Goal: Task Accomplishment & Management: Manage account settings

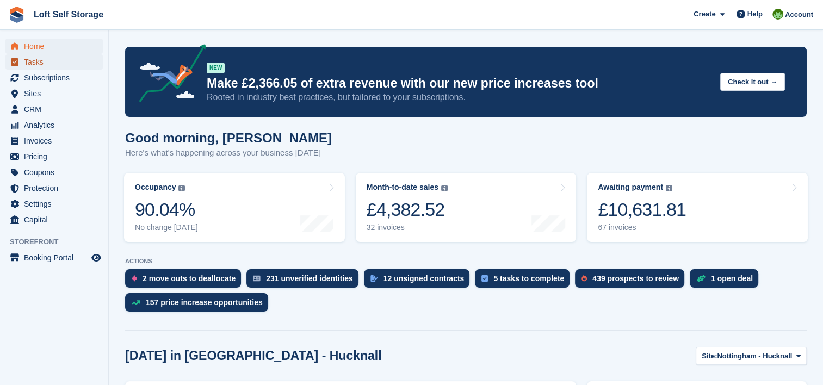
click at [36, 66] on span "Tasks" at bounding box center [56, 61] width 65 height 15
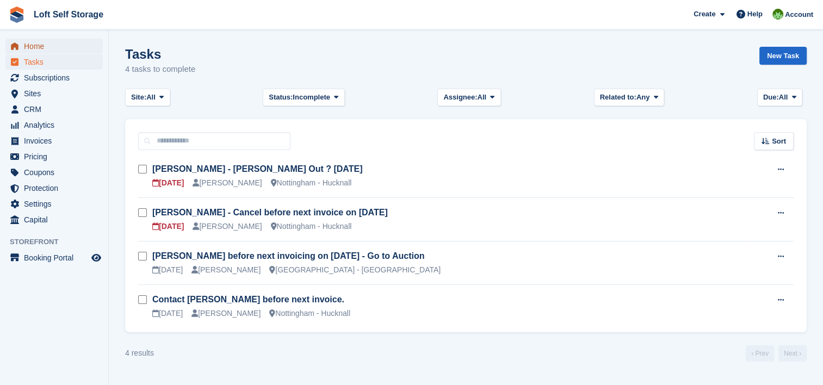
click at [37, 48] on span "Home" at bounding box center [56, 46] width 65 height 15
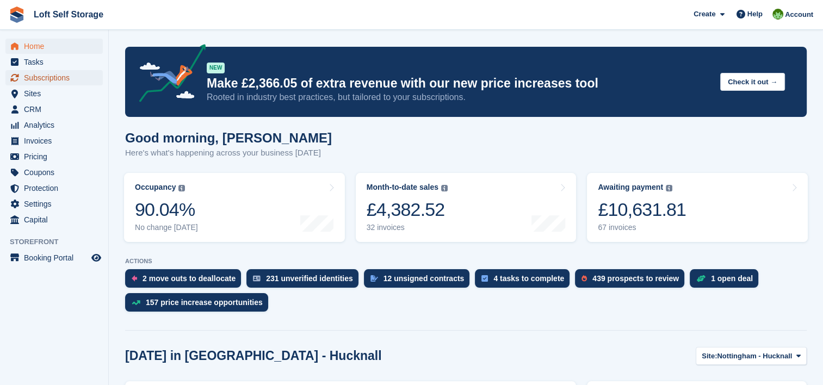
click at [42, 74] on span "Subscriptions" at bounding box center [56, 77] width 65 height 15
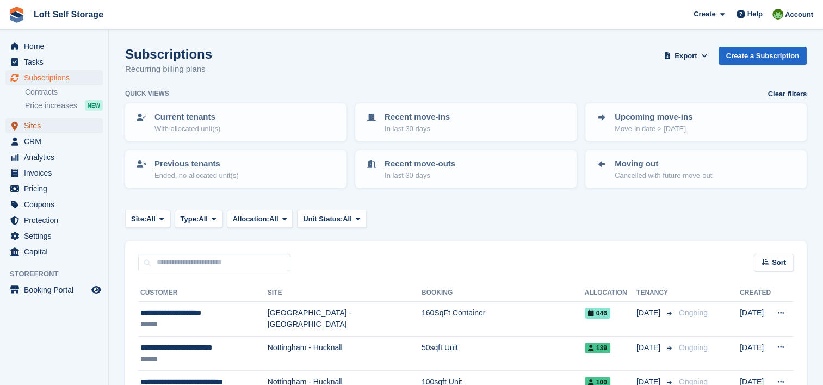
click at [50, 125] on span "Sites" at bounding box center [56, 125] width 65 height 15
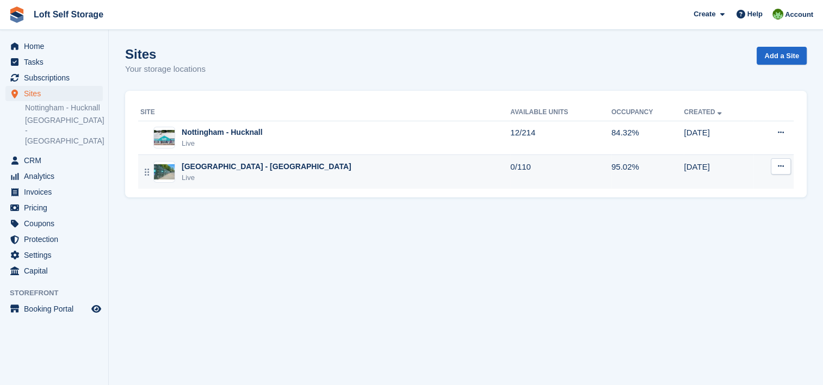
click at [246, 174] on div "Live" at bounding box center [267, 177] width 170 height 11
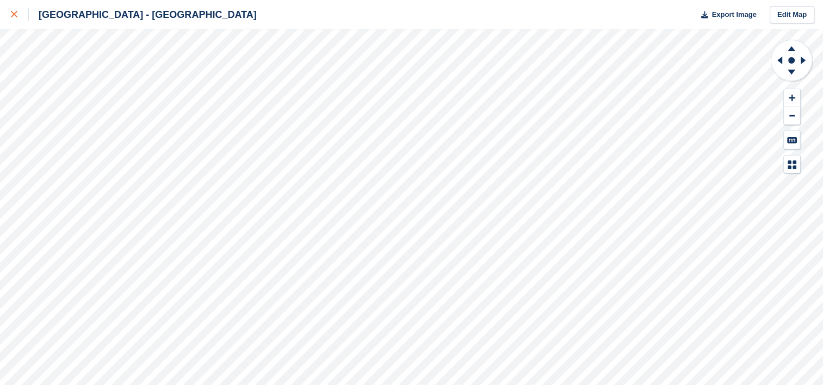
click at [12, 15] on icon at bounding box center [14, 14] width 7 height 7
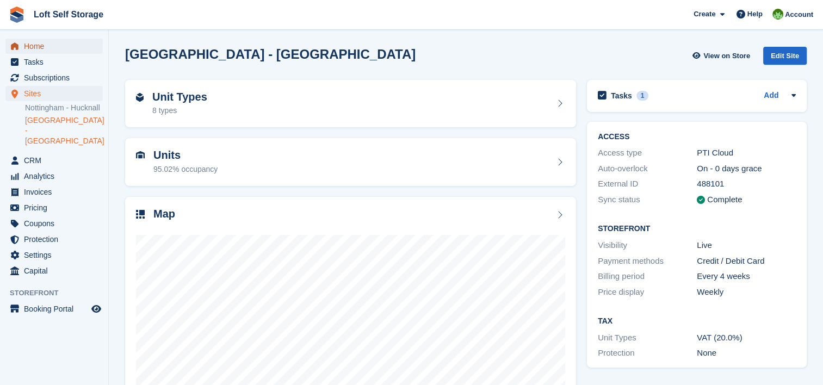
click at [48, 46] on span "Home" at bounding box center [56, 46] width 65 height 15
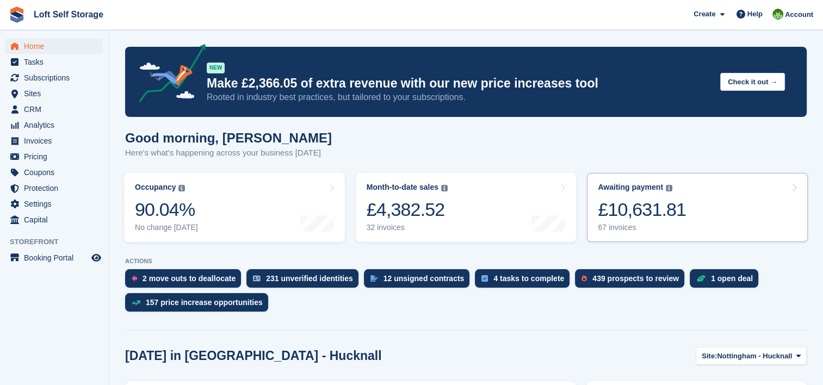
click at [654, 228] on div "67 invoices" at bounding box center [642, 227] width 88 height 9
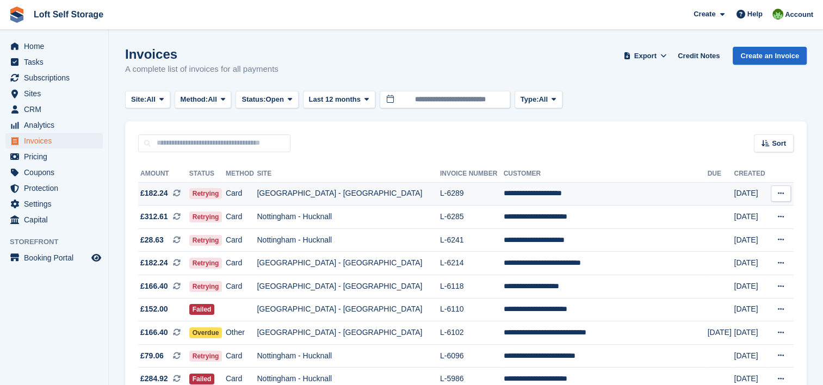
click at [321, 203] on td "[GEOGRAPHIC_DATA] - [GEOGRAPHIC_DATA]" at bounding box center [348, 193] width 183 height 23
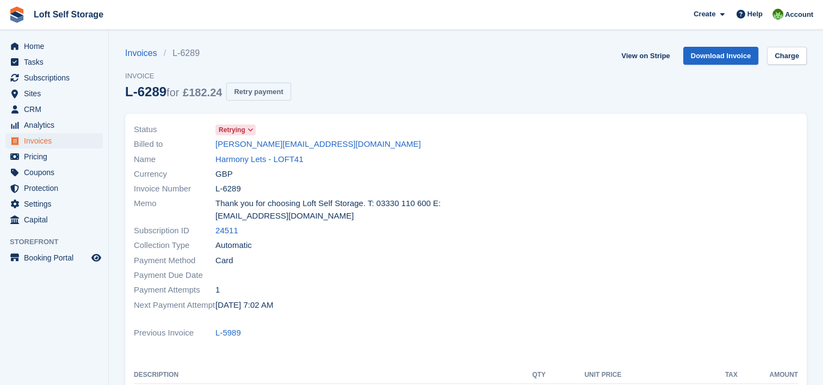
click at [276, 95] on button "Retry payment" at bounding box center [258, 92] width 64 height 18
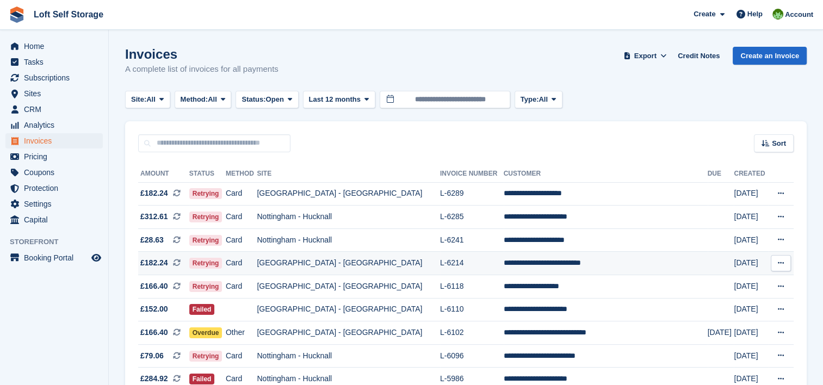
click at [368, 267] on td "[GEOGRAPHIC_DATA] - [GEOGRAPHIC_DATA]" at bounding box center [348, 263] width 183 height 23
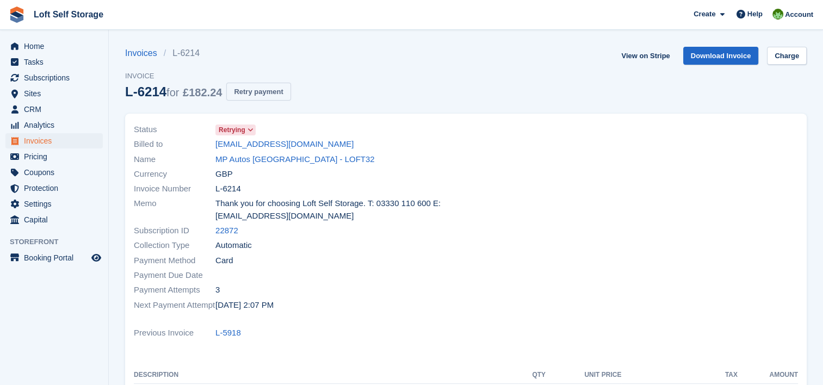
click at [254, 90] on button "Retry payment" at bounding box center [258, 92] width 64 height 18
click at [725, 54] on link "Download Invoice" at bounding box center [721, 56] width 76 height 18
click at [426, 86] on div "Invoices L-6214 Invoice L-6214 for £182.24 Retry payment View on Stripe Downloa…" at bounding box center [465, 80] width 681 height 67
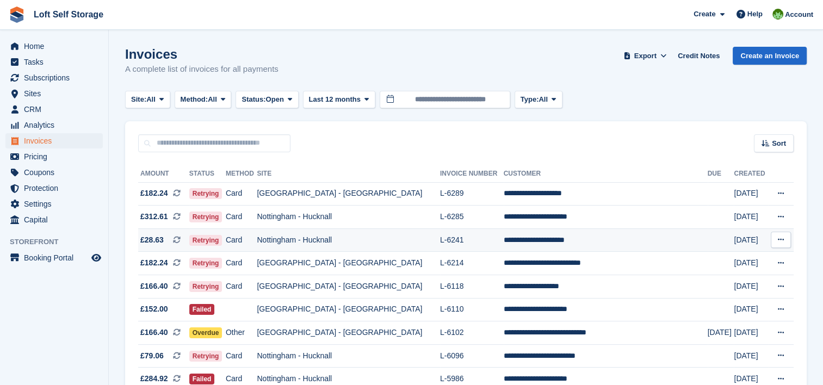
click at [503, 238] on td "**********" at bounding box center [605, 239] width 204 height 23
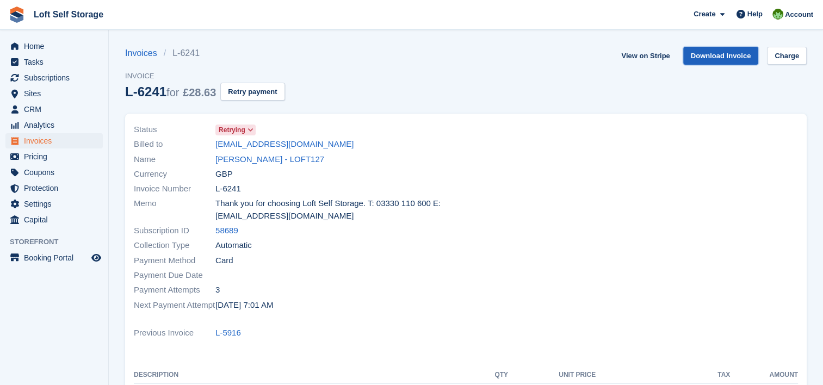
click at [732, 59] on link "Download Invoice" at bounding box center [721, 56] width 76 height 18
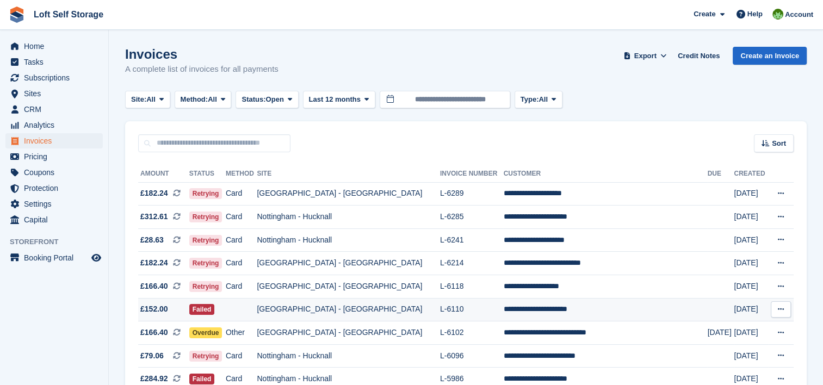
click at [440, 306] on td "L-6110" at bounding box center [472, 309] width 64 height 23
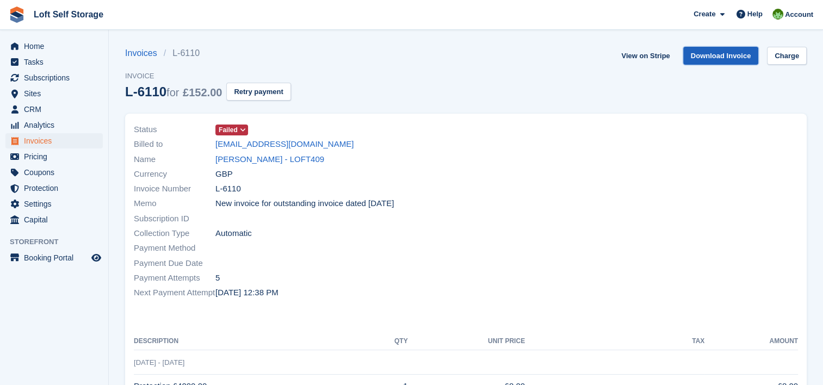
click at [723, 61] on link "Download Invoice" at bounding box center [721, 56] width 76 height 18
click at [714, 56] on link "Download Invoice" at bounding box center [721, 56] width 76 height 18
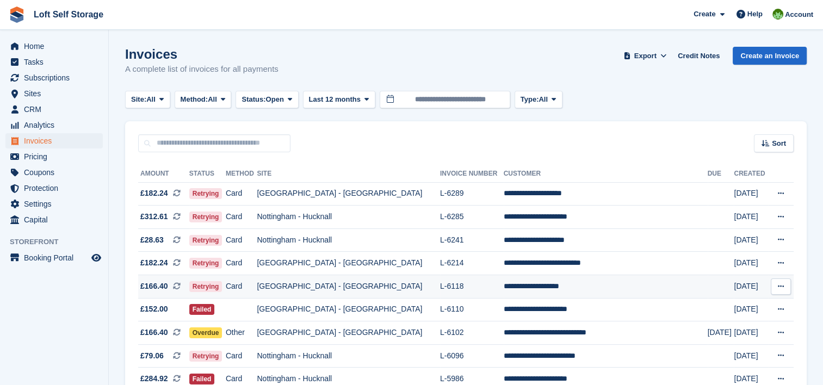
click at [503, 284] on td "**********" at bounding box center [605, 286] width 204 height 23
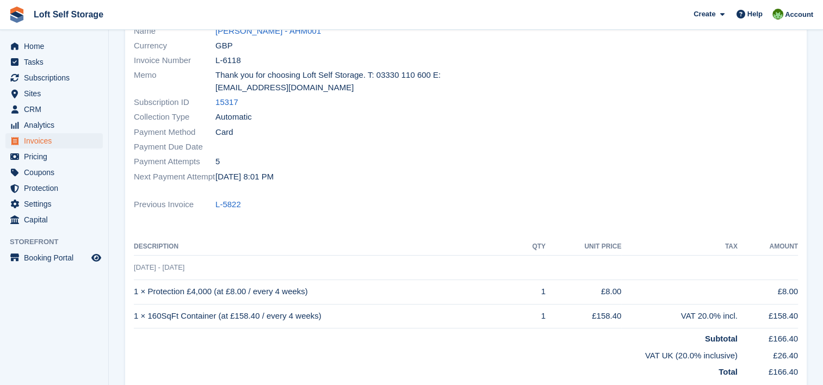
scroll to position [177, 0]
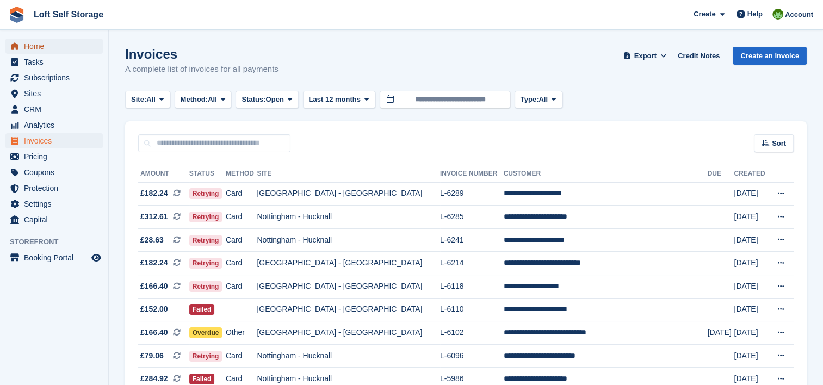
click at [42, 49] on span "Home" at bounding box center [56, 46] width 65 height 15
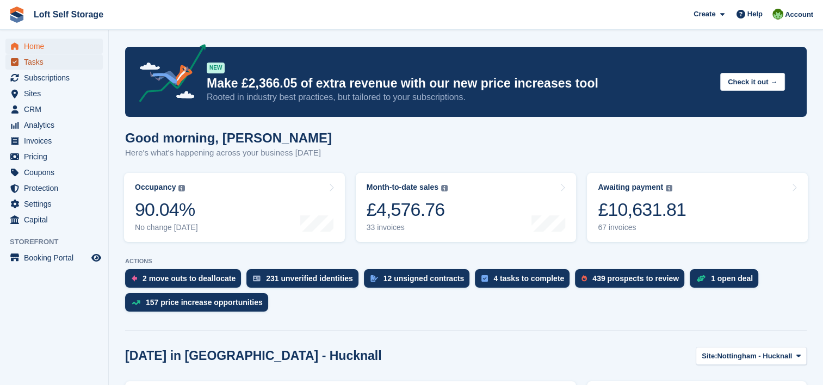
click at [46, 63] on span "Tasks" at bounding box center [56, 61] width 65 height 15
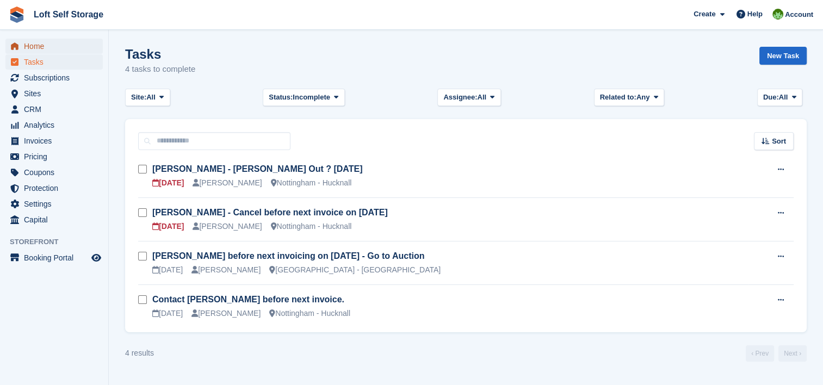
click at [51, 49] on span "Home" at bounding box center [56, 46] width 65 height 15
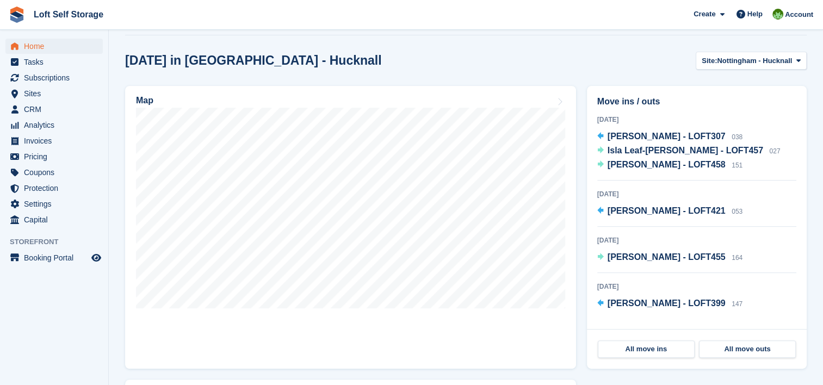
scroll to position [297, 0]
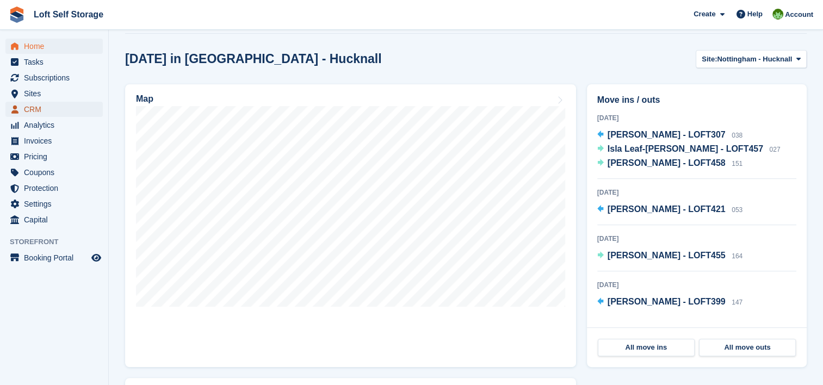
click at [33, 114] on span "CRM" at bounding box center [56, 109] width 65 height 15
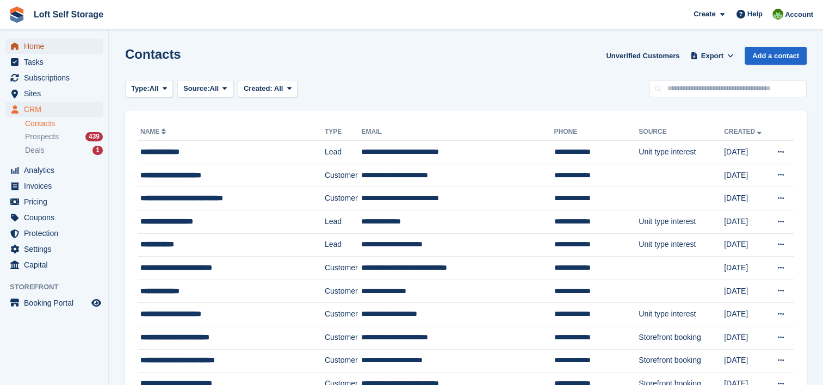
click at [48, 43] on span "Home" at bounding box center [56, 46] width 65 height 15
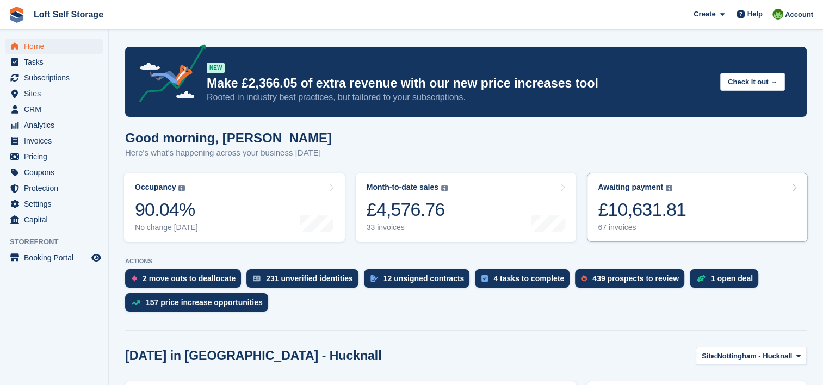
click at [642, 212] on div "£10,631.81" at bounding box center [642, 209] width 88 height 22
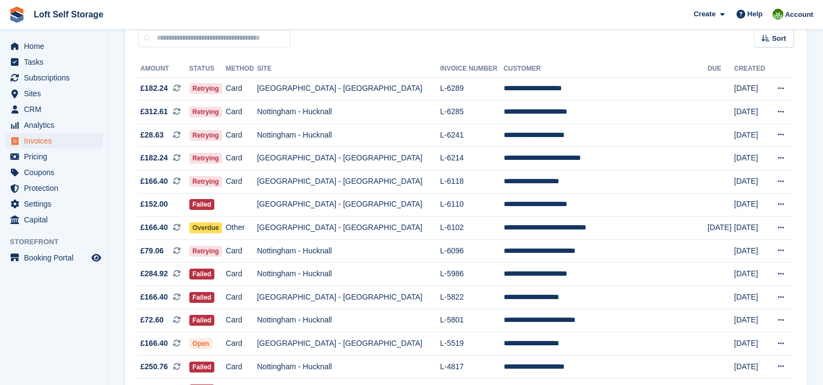
scroll to position [107, 0]
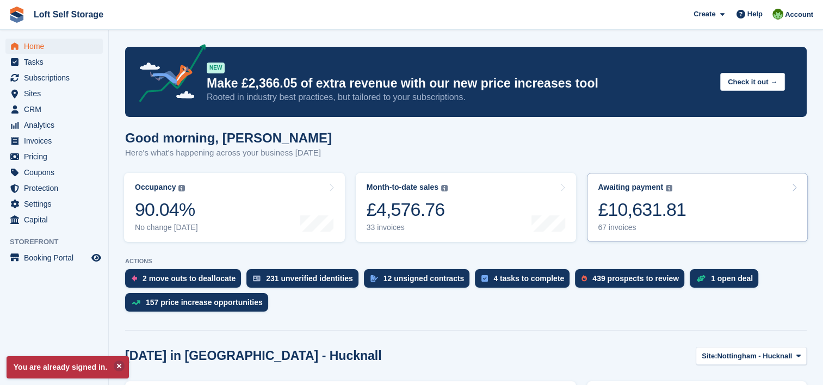
click at [631, 239] on link "Awaiting payment The total outstanding balance on all open invoices. £10,631.81…" at bounding box center [697, 207] width 221 height 69
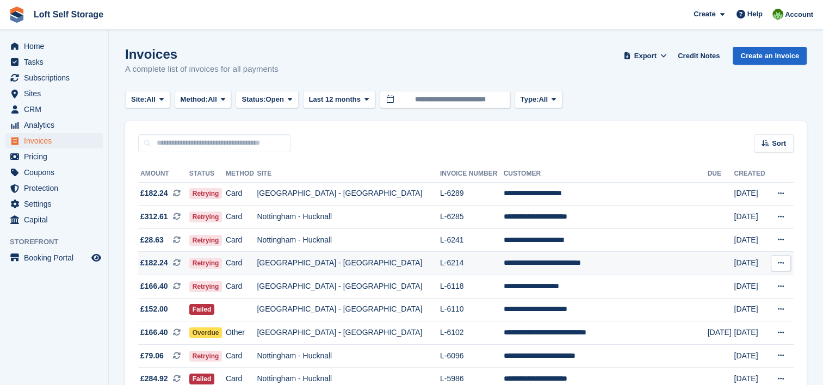
click at [445, 263] on td "L-6214" at bounding box center [472, 263] width 64 height 23
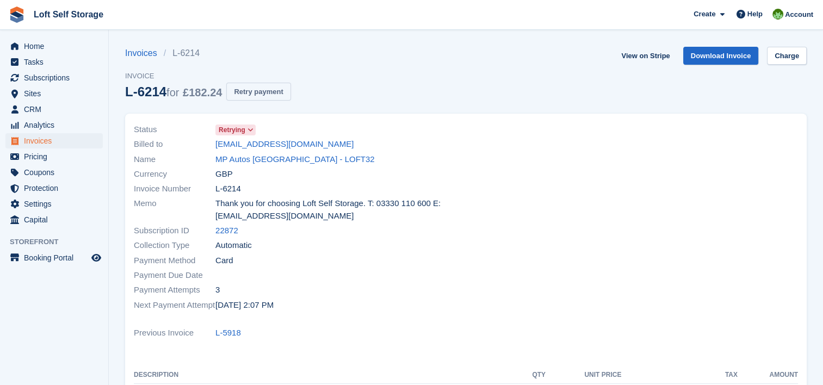
click at [264, 89] on button "Retry payment" at bounding box center [258, 92] width 64 height 18
click at [36, 51] on span "Home" at bounding box center [56, 46] width 65 height 15
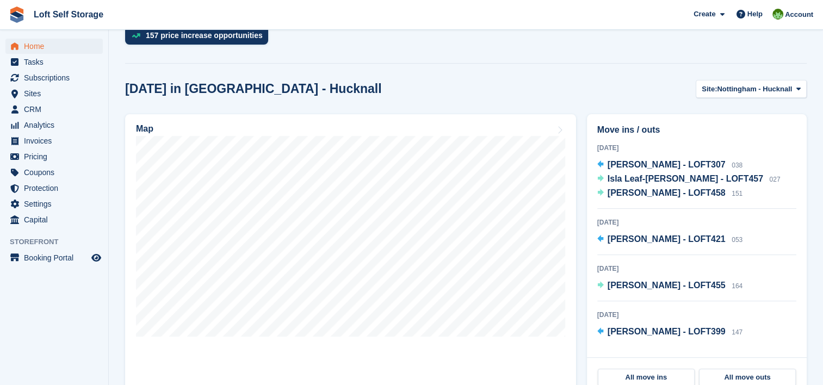
scroll to position [283, 0]
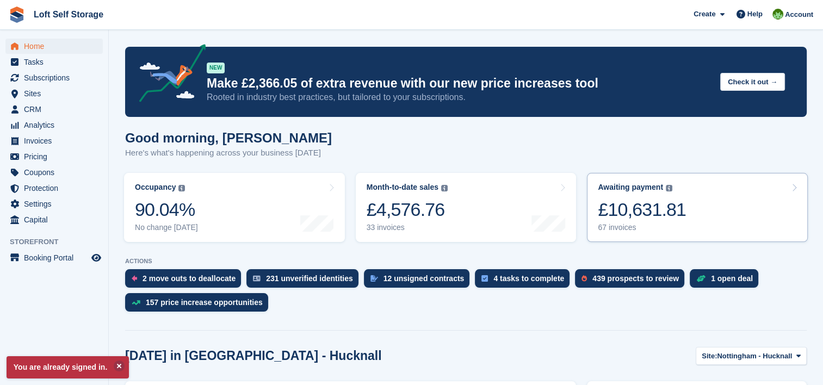
click at [637, 211] on div "£10,631.81" at bounding box center [642, 209] width 88 height 22
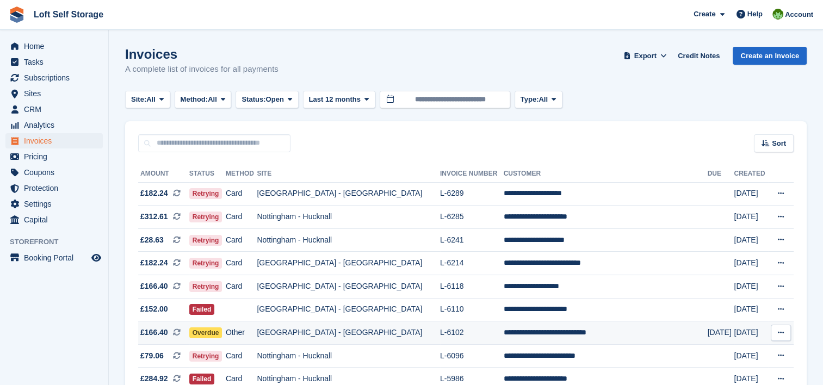
click at [413, 338] on td "[GEOGRAPHIC_DATA] - [GEOGRAPHIC_DATA]" at bounding box center [348, 332] width 183 height 23
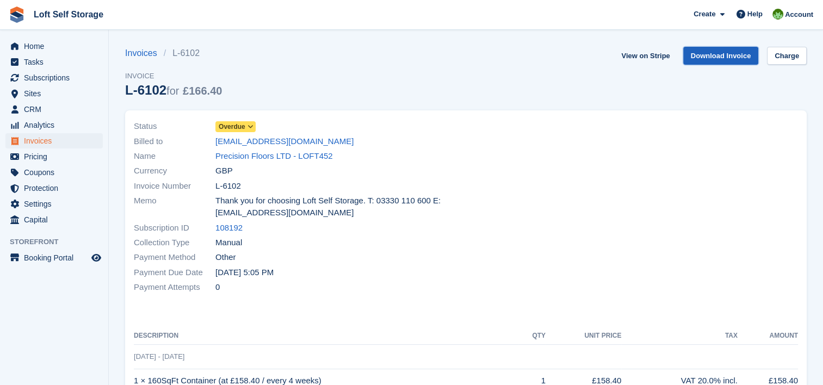
click at [722, 52] on link "Download Invoice" at bounding box center [721, 56] width 76 height 18
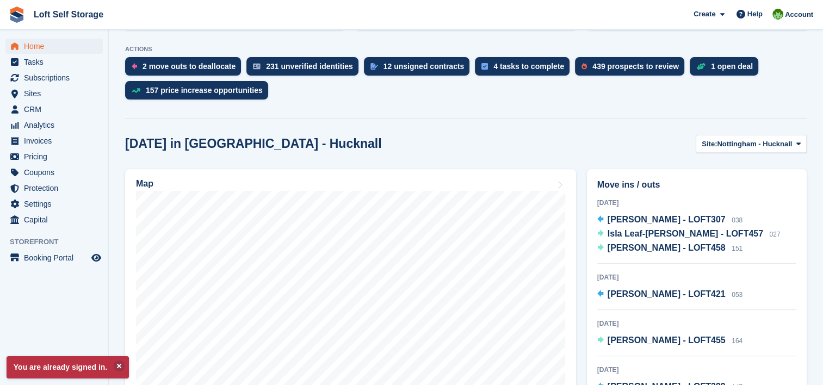
scroll to position [108, 0]
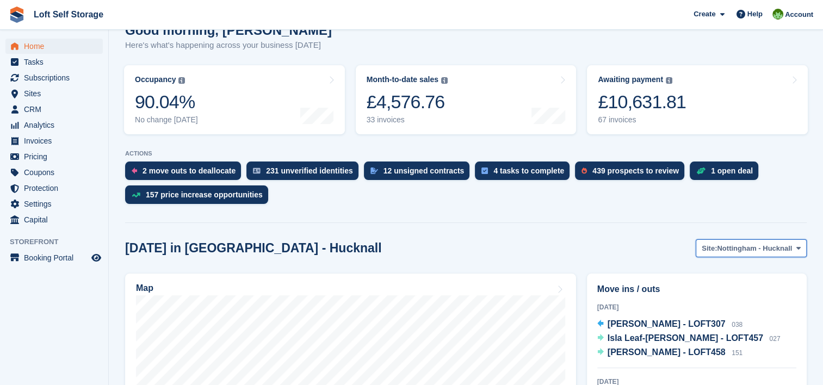
click at [721, 252] on span "Nottingham - Hucknall" at bounding box center [754, 248] width 75 height 11
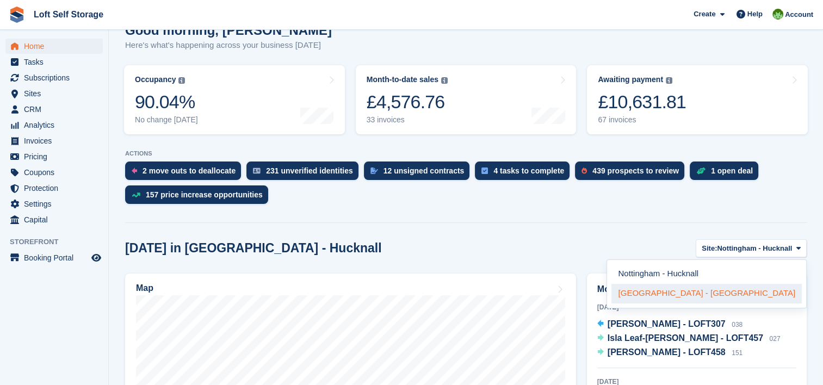
click at [719, 294] on link "[GEOGRAPHIC_DATA] - [GEOGRAPHIC_DATA]" at bounding box center [706, 294] width 190 height 20
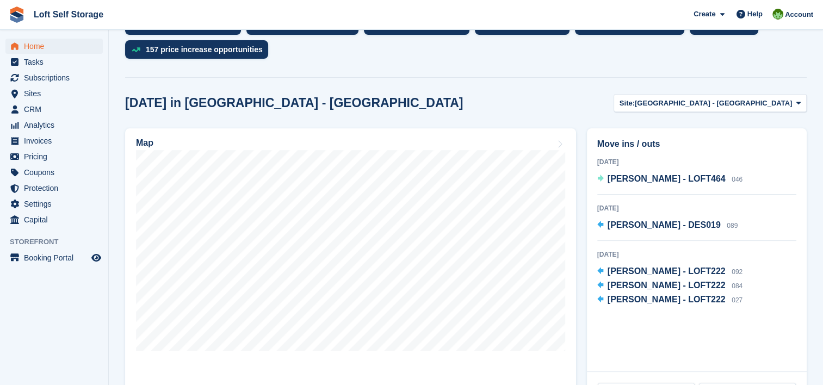
scroll to position [254, 0]
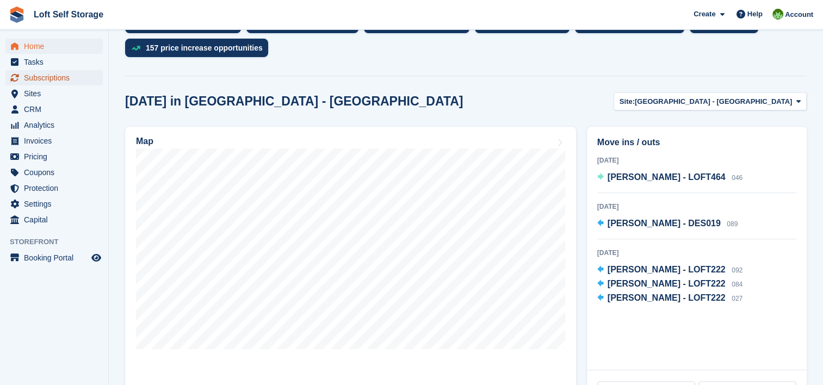
click at [41, 78] on span "Subscriptions" at bounding box center [56, 77] width 65 height 15
